Goal: Task Accomplishment & Management: Complete application form

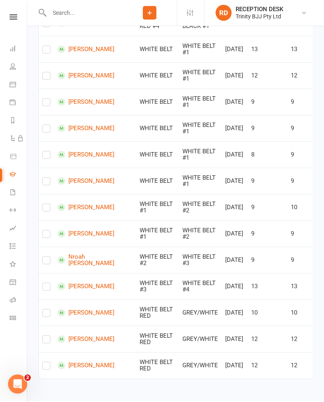
click at [48, 263] on label at bounding box center [46, 263] width 8 height 0
click at [48, 257] on input "checkbox" at bounding box center [46, 257] width 8 height 0
checkbox input "true"
click at [50, 205] on input "checkbox" at bounding box center [46, 205] width 8 height 0
checkbox input "true"
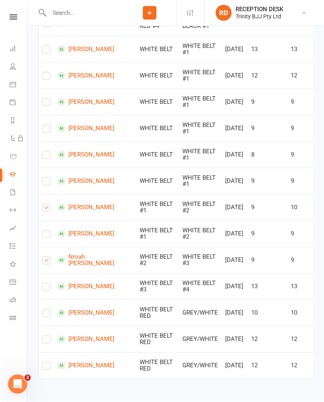
checkbox input "true"
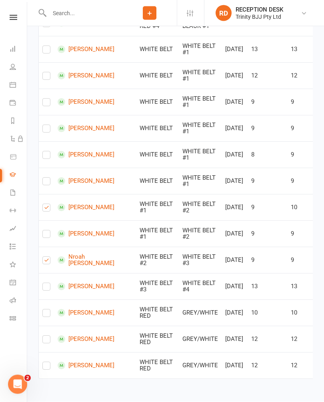
checkbox input "true"
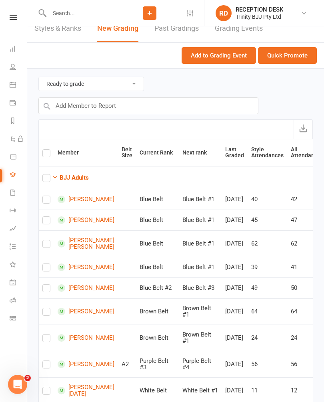
scroll to position [0, 0]
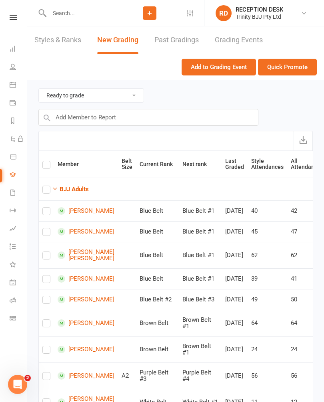
click at [286, 62] on button "Quick Promote" at bounding box center [287, 67] width 59 height 17
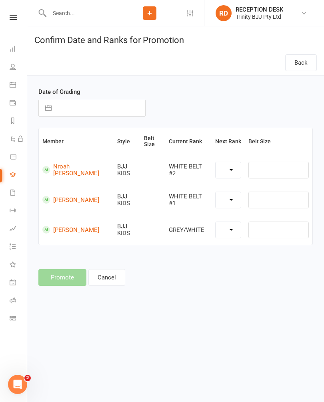
select select "39736"
select select "39735"
select select "39740"
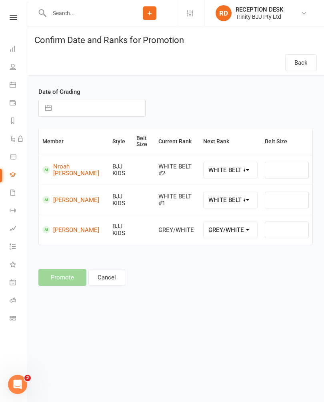
click at [56, 112] on input "text" at bounding box center [101, 108] width 90 height 16
select select "8"
select select "2025"
select select "9"
select select "2025"
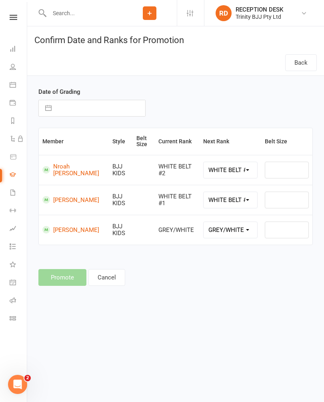
select select "10"
select select "2025"
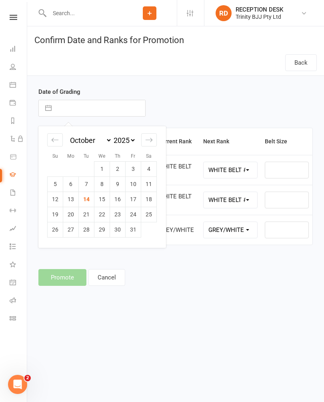
click at [84, 199] on td "14" at bounding box center [87, 199] width 16 height 15
type input "[DATE]"
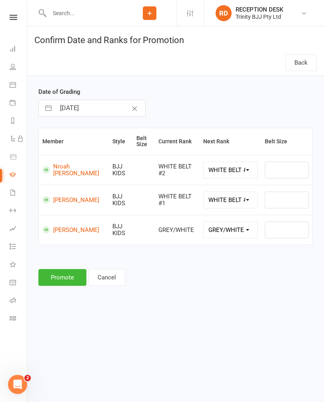
click at [64, 281] on button "Promote" at bounding box center [62, 277] width 48 height 17
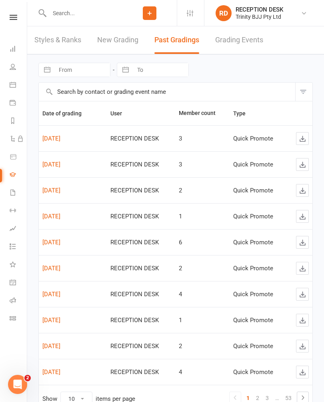
click at [57, 136] on link "[DATE]" at bounding box center [51, 138] width 18 height 7
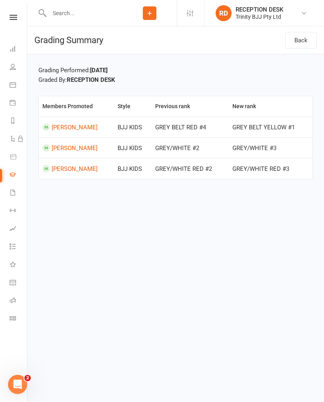
click at [312, 37] on link "Back" at bounding box center [301, 40] width 32 height 17
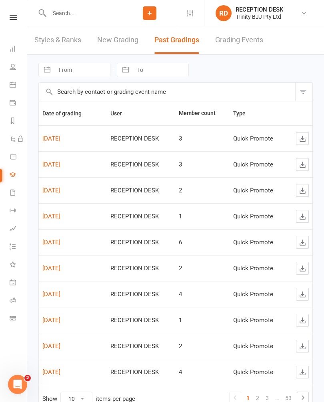
click at [51, 138] on link "[DATE]" at bounding box center [51, 138] width 18 height 7
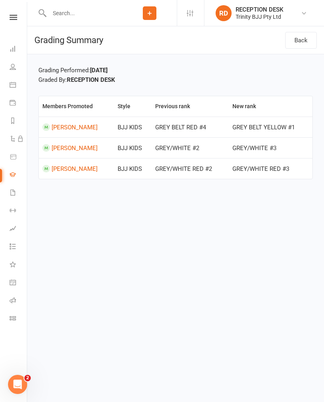
click at [300, 42] on link "Back" at bounding box center [301, 40] width 32 height 17
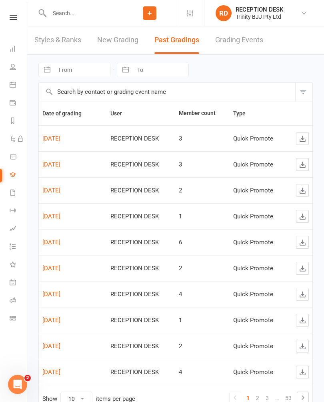
click at [57, 162] on link "[DATE]" at bounding box center [51, 164] width 18 height 7
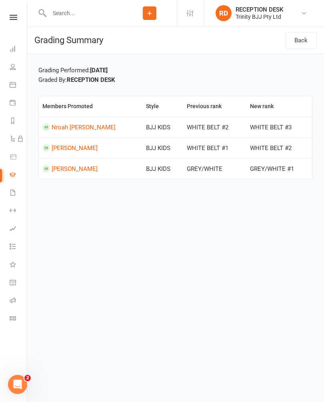
click at [10, 46] on icon at bounding box center [13, 49] width 6 height 6
